Goal: Task Accomplishment & Management: Use online tool/utility

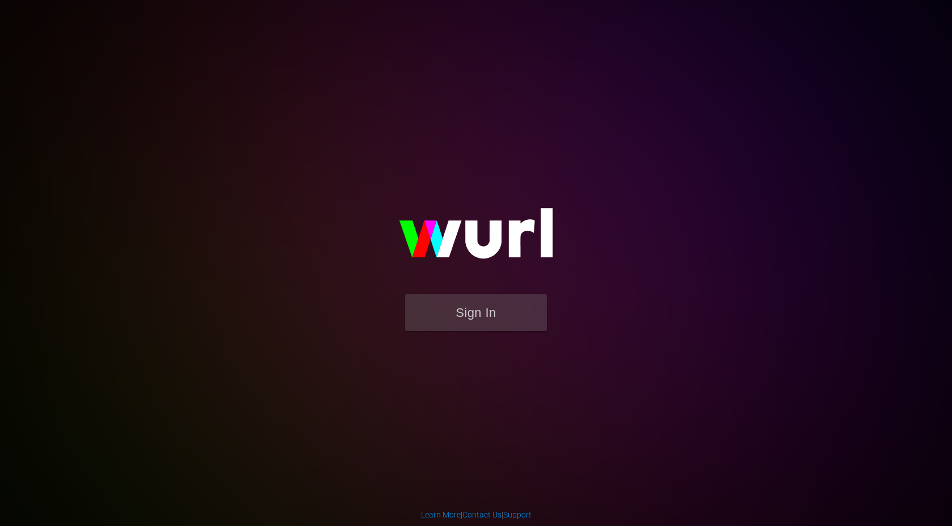
click at [607, 228] on div "Sign In" at bounding box center [476, 262] width 263 height 183
click at [473, 308] on button "Sign In" at bounding box center [476, 312] width 142 height 37
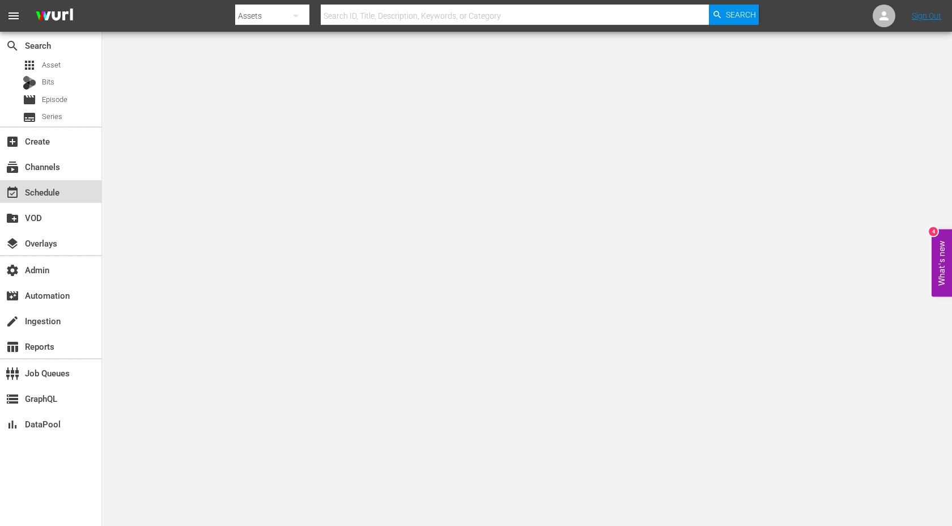
click at [57, 189] on div "event_available Schedule" at bounding box center [31, 190] width 63 height 10
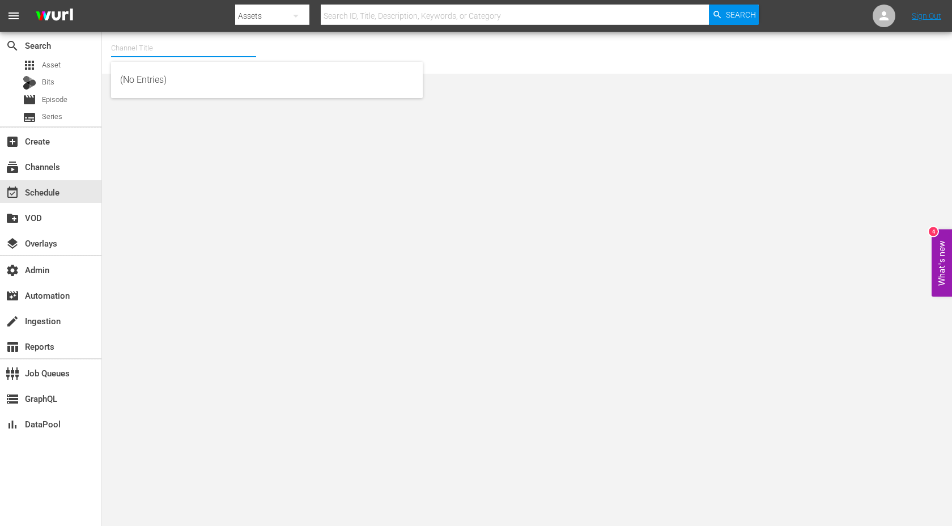
click at [151, 39] on input "text" at bounding box center [183, 48] width 145 height 27
type input "c"
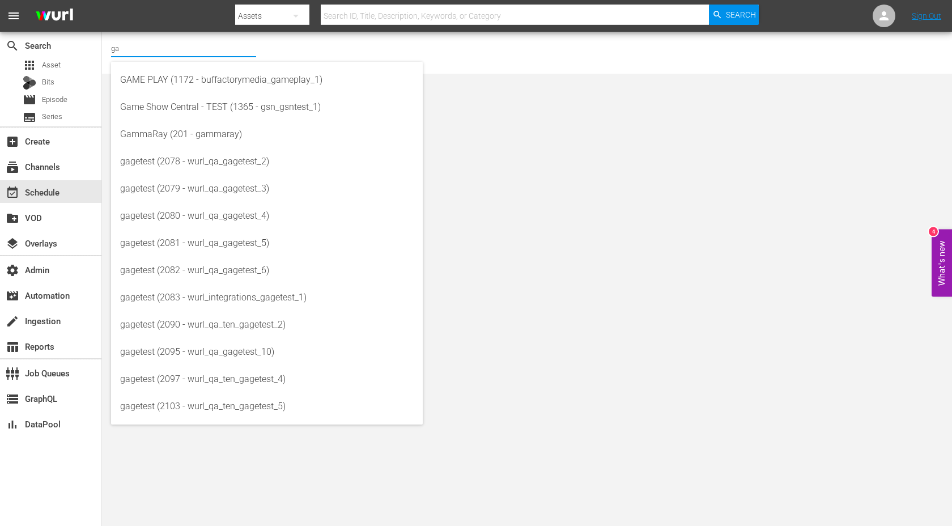
type input "g"
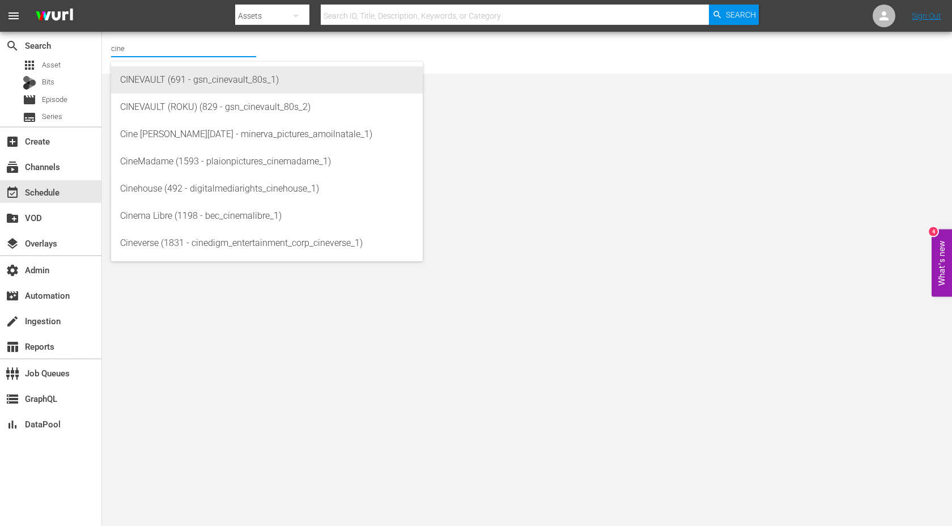
click at [171, 77] on div "CINEVAULT (691 - gsn_cinevault_80s_1)" at bounding box center [267, 79] width 294 height 27
type input "CINEVAULT (691 - gsn_cinevault_80s_1)"
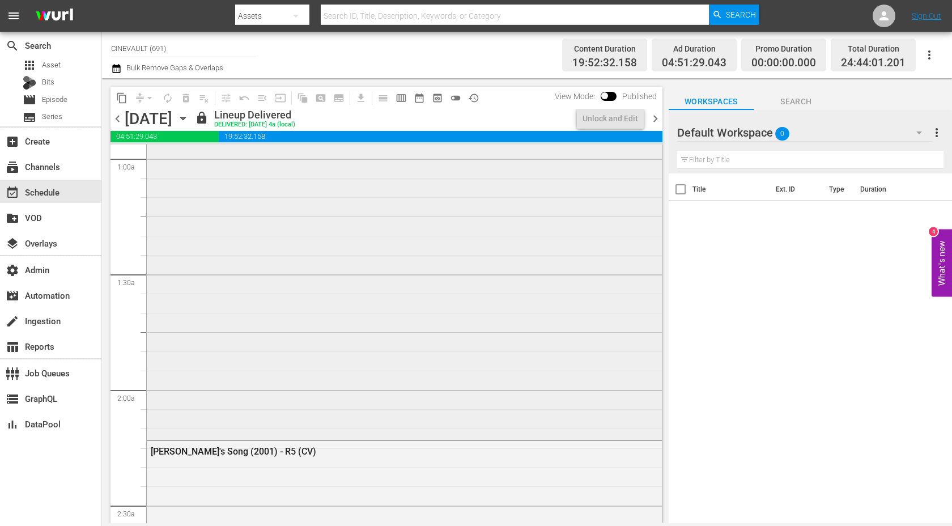
scroll to position [218, 0]
click at [284, 398] on div "The Broken Hearts Club: A Romantic Comedy R1" at bounding box center [404, 223] width 515 height 428
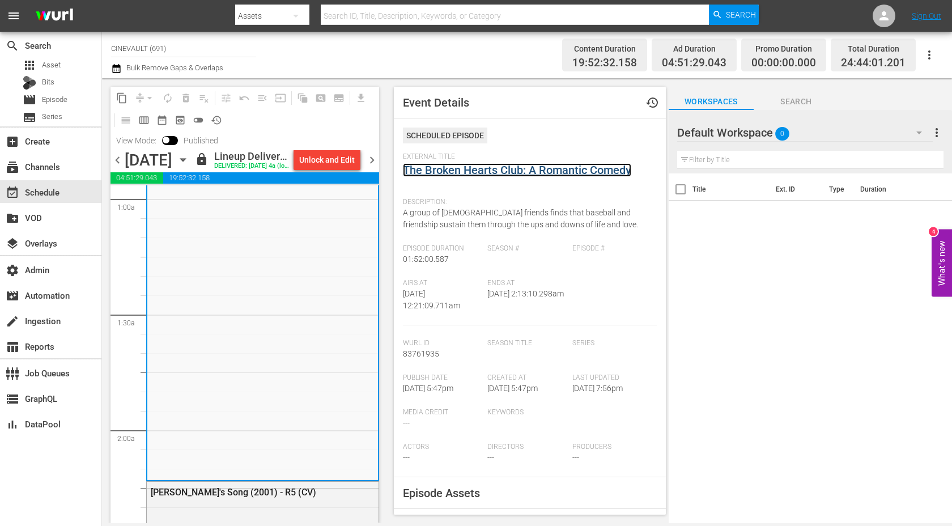
click at [492, 171] on link "The Broken Hearts Club: A Romantic Comedy" at bounding box center [517, 170] width 228 height 14
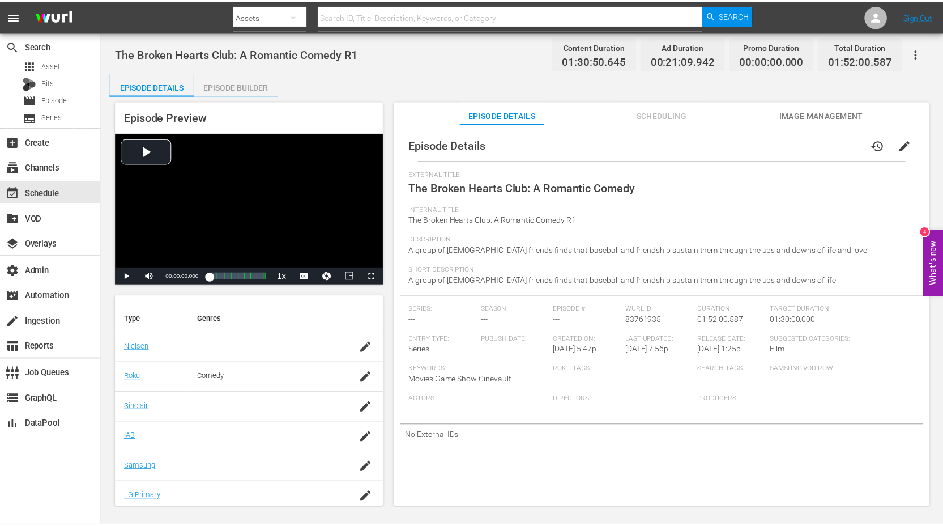
scroll to position [194, 0]
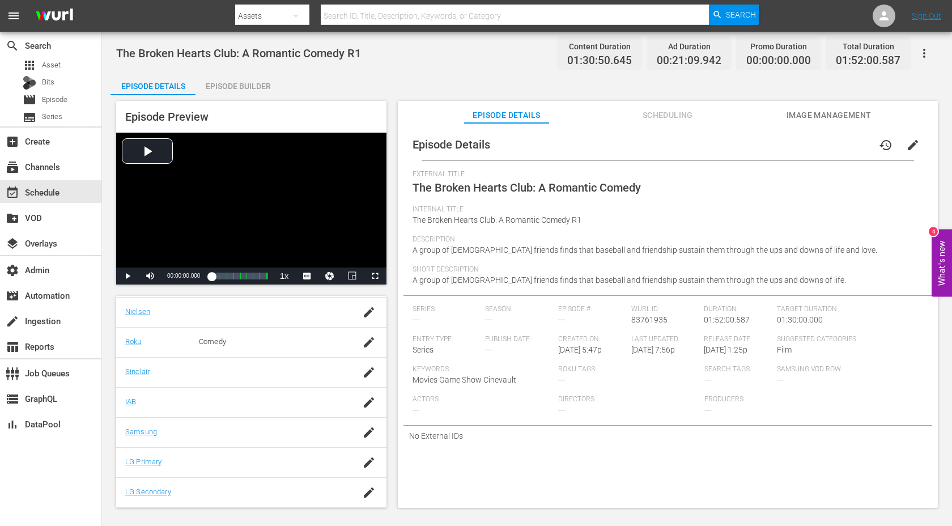
click at [661, 112] on span "Scheduling" at bounding box center [667, 115] width 85 height 14
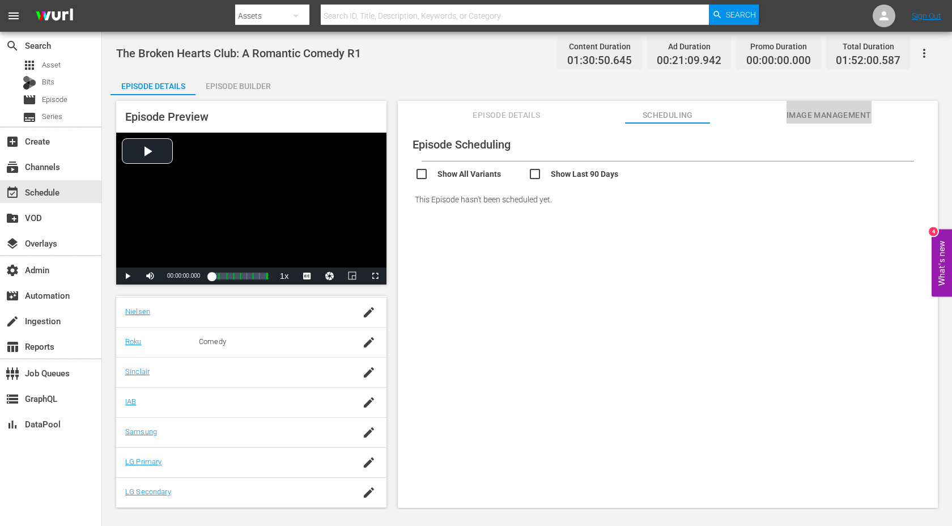
click at [820, 118] on span "Image Management" at bounding box center [828, 115] width 85 height 14
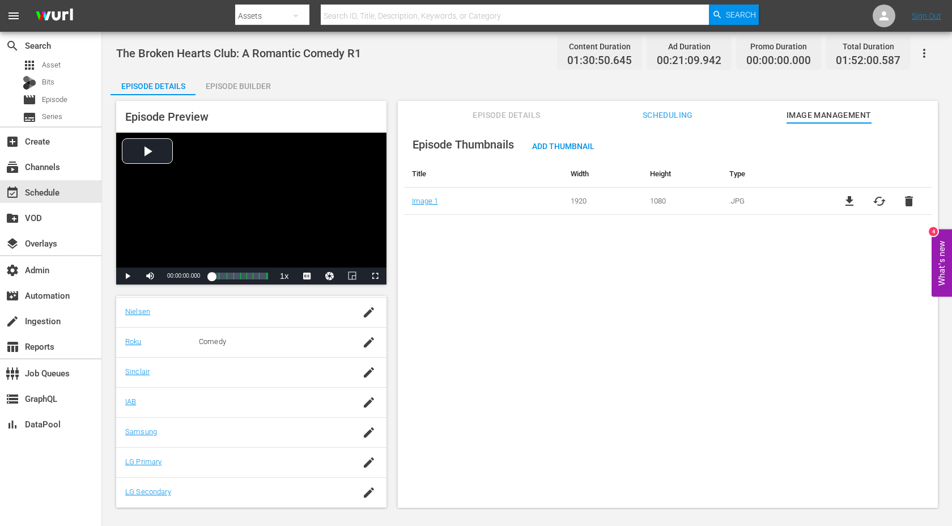
click at [521, 108] on span "Episode Details" at bounding box center [506, 115] width 85 height 14
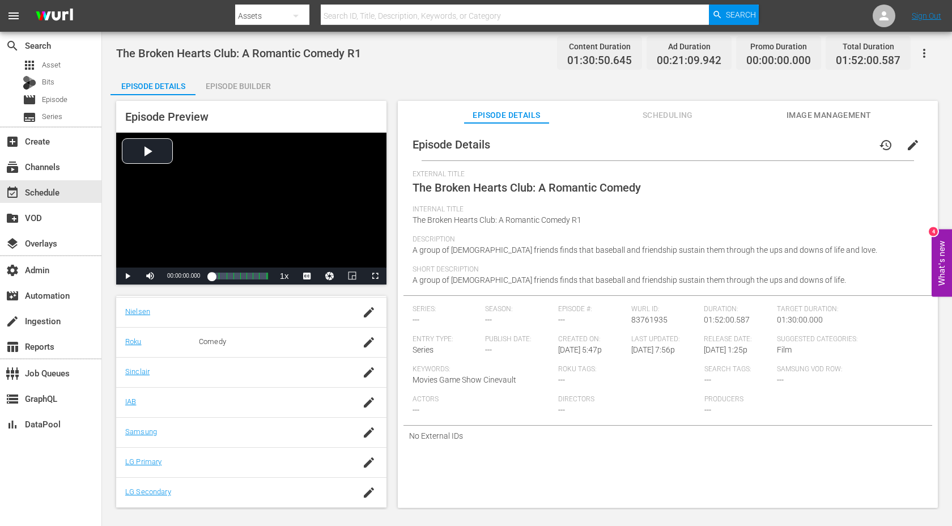
click at [241, 89] on div "Episode Builder" at bounding box center [237, 86] width 85 height 27
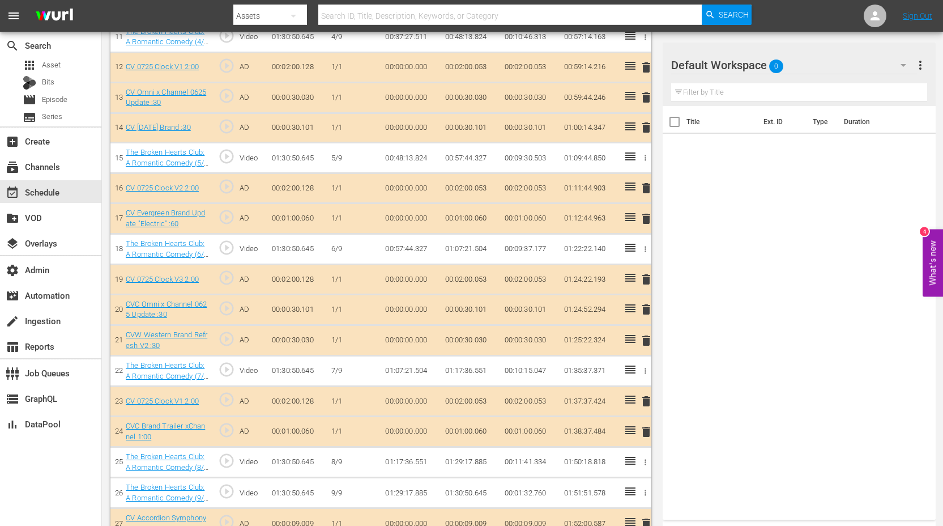
scroll to position [674, 0]
